Goal: Transaction & Acquisition: Purchase product/service

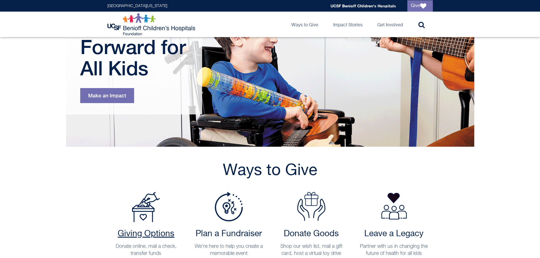
scroll to position [170, 0]
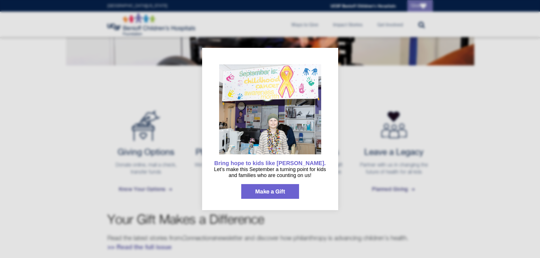
click at [463, 93] on div at bounding box center [270, 129] width 540 height 258
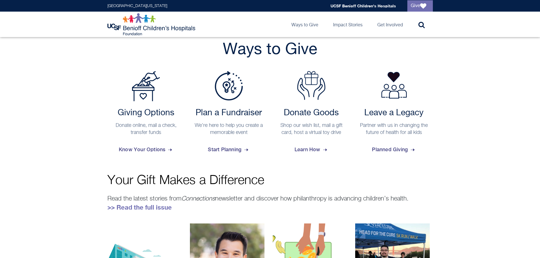
scroll to position [227, 0]
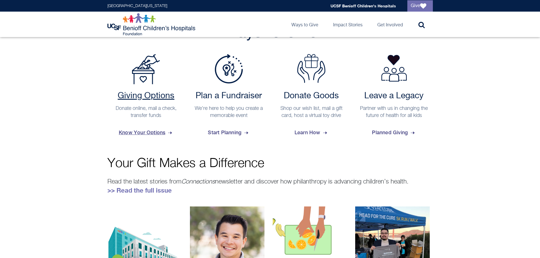
click at [149, 134] on span "Know Your Options" at bounding box center [146, 132] width 54 height 15
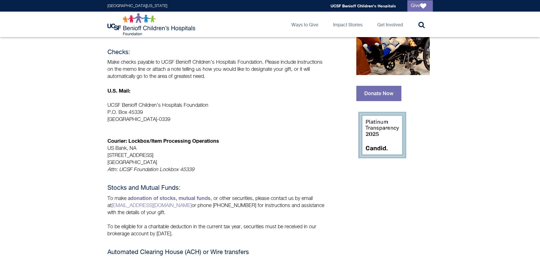
scroll to position [113, 0]
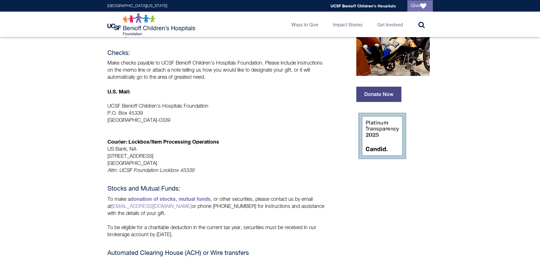
click at [377, 95] on link "Donate Now" at bounding box center [378, 94] width 45 height 15
